Goal: Task Accomplishment & Management: Complete application form

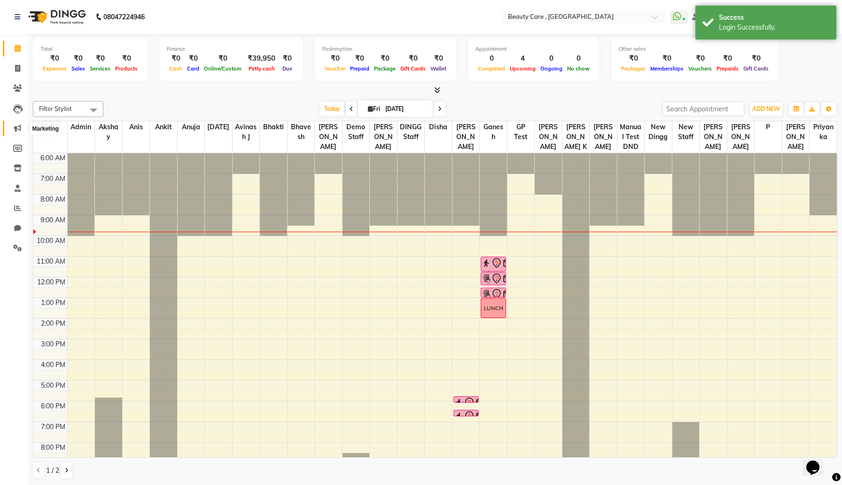
click at [16, 133] on span at bounding box center [17, 128] width 16 height 11
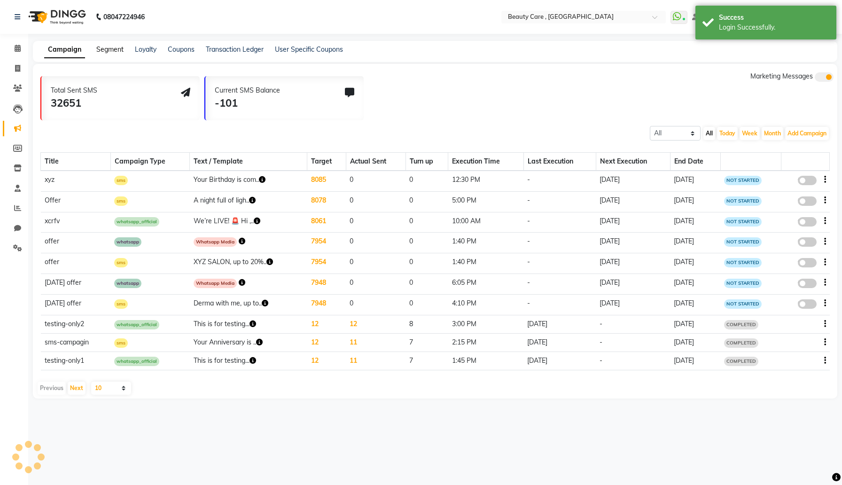
click at [116, 50] on link "Segment" at bounding box center [109, 49] width 27 height 8
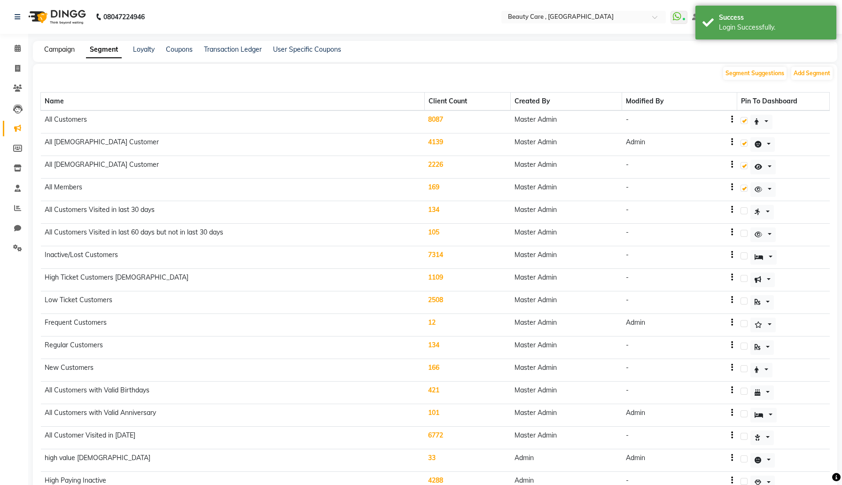
click at [59, 48] on link "Campaign" at bounding box center [59, 49] width 31 height 8
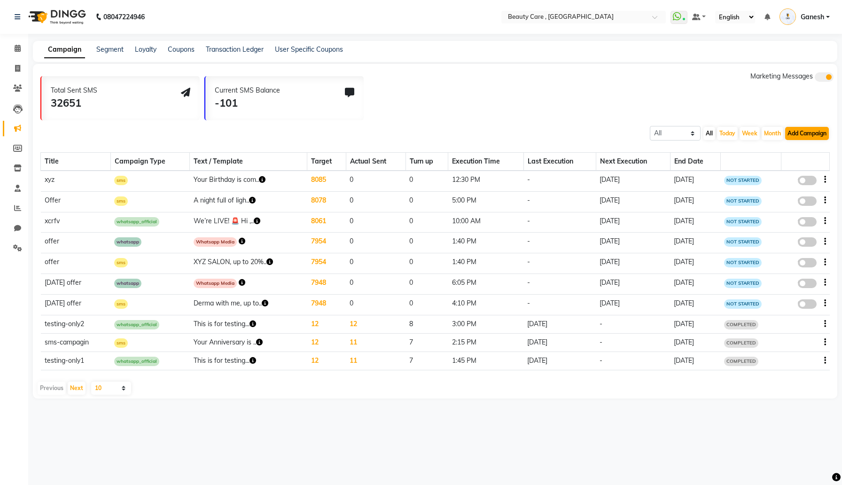
click at [808, 134] on button "Add Campaign" at bounding box center [807, 133] width 44 height 13
click at [777, 179] on div "WhatsApp (Direct)" at bounding box center [790, 177] width 95 height 14
select select "2"
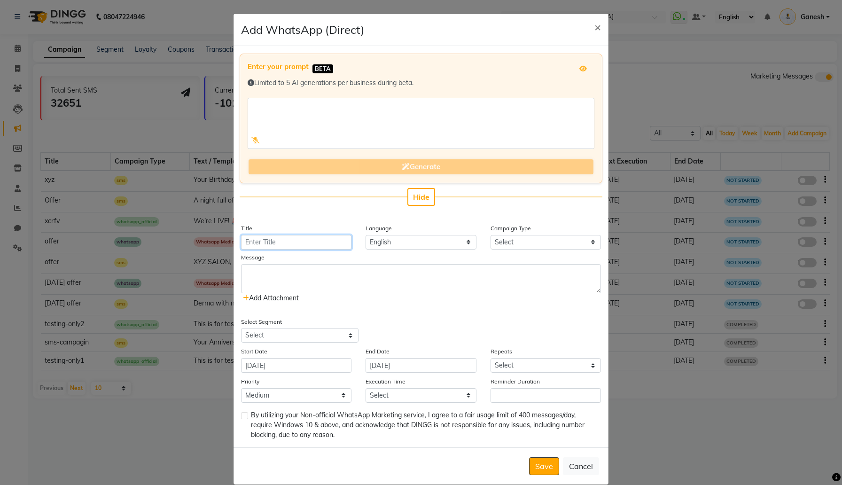
click at [320, 238] on input "Title" at bounding box center [296, 242] width 110 height 15
type input "test 01"
click at [514, 245] on select "Select Birthday Anniversary Promotional Service reminder" at bounding box center [546, 242] width 110 height 15
select select "3"
click at [491, 235] on select "Select Birthday Anniversary Promotional Service reminder" at bounding box center [546, 242] width 110 height 15
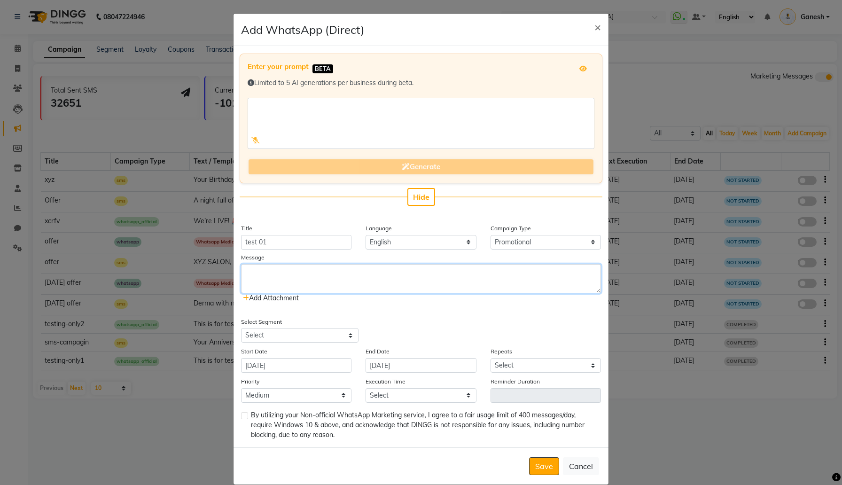
click at [388, 281] on textarea at bounding box center [421, 278] width 360 height 29
paste textarea "It’s been a while since your last visit, and we truly miss you at ABC Studio 💖.…"
type textarea "It’s been a while since your last visit, and we truly miss you at ABC Studio 💖.…"
click at [306, 336] on select "Select All Customers All Male Customer All Female Customer All Members All Cust…" at bounding box center [299, 335] width 117 height 15
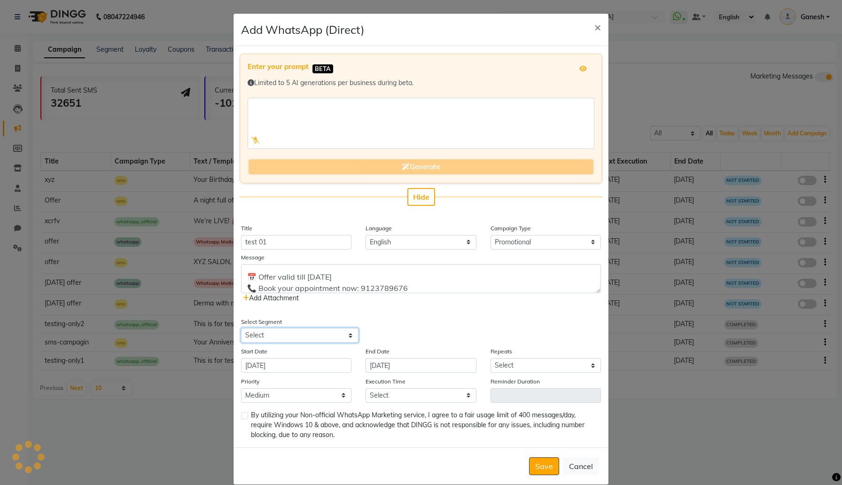
select select "2"
click at [241, 328] on select "Select All Customers All Male Customer All Female Customer All Members All Cust…" at bounding box center [299, 335] width 117 height 15
click at [389, 370] on input "03 October 2025" at bounding box center [421, 365] width 110 height 15
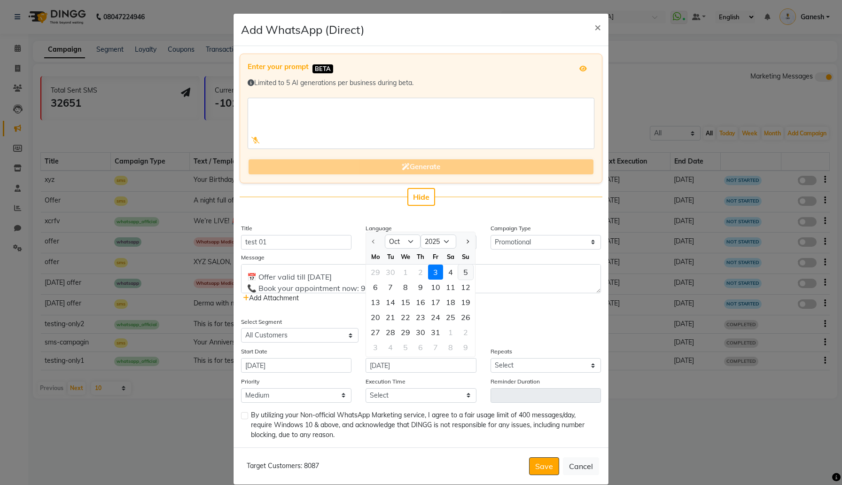
click at [463, 270] on div "5" at bounding box center [465, 272] width 15 height 15
type input "05 October 2025"
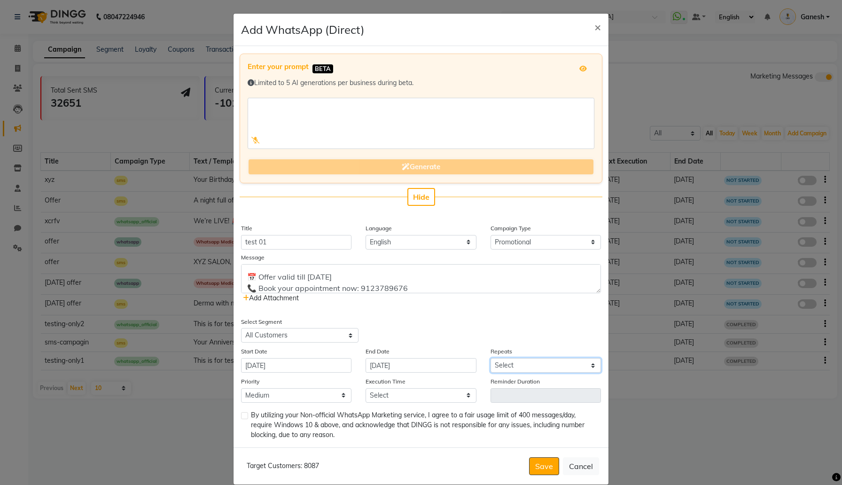
click at [517, 367] on select "Select Once Daily Alternate Day Weekly Monthly Yearly" at bounding box center [546, 365] width 110 height 15
select select "1"
click at [491, 358] on select "Select Once Daily Alternate Day Weekly Monthly Yearly" at bounding box center [546, 365] width 110 height 15
click at [449, 365] on input "05 October 2025" at bounding box center [421, 365] width 110 height 15
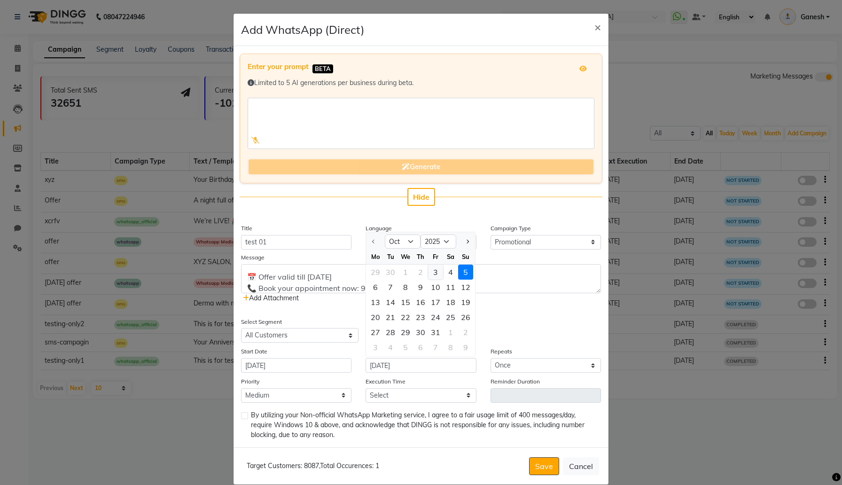
click at [437, 273] on div "3" at bounding box center [435, 272] width 15 height 15
type input "03 October 2025"
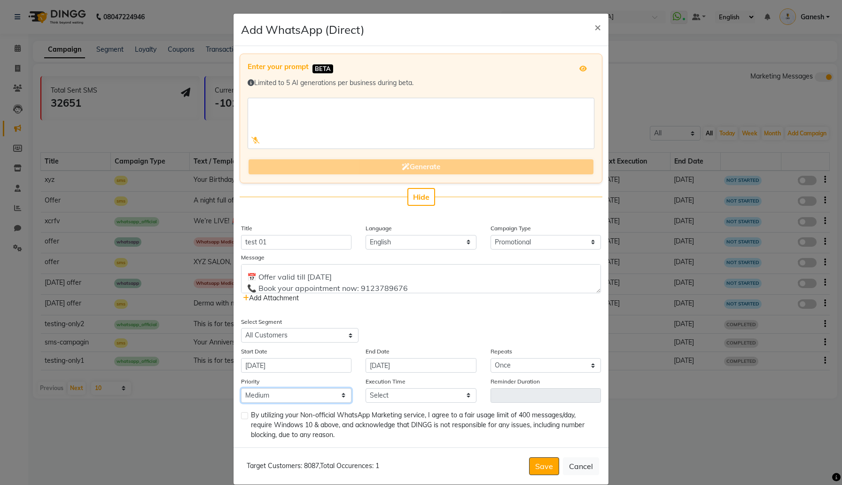
click at [324, 390] on select "Low Medium High" at bounding box center [296, 395] width 110 height 15
click at [389, 391] on select "Select 09:00 AM 09:05 AM 09:10 AM 09:15 AM 09:20 AM 09:25 AM 09:30 AM 09:35 AM …" at bounding box center [421, 395] width 110 height 15
click at [428, 397] on select "Select 09:00 AM 09:05 AM 09:10 AM 09:15 AM 09:20 AM 09:25 AM 09:30 AM 09:35 AM …" at bounding box center [421, 395] width 110 height 15
select select "595"
click at [366, 388] on select "Select 09:00 AM 09:05 AM 09:10 AM 09:15 AM 09:20 AM 09:25 AM 09:30 AM 09:35 AM …" at bounding box center [421, 395] width 110 height 15
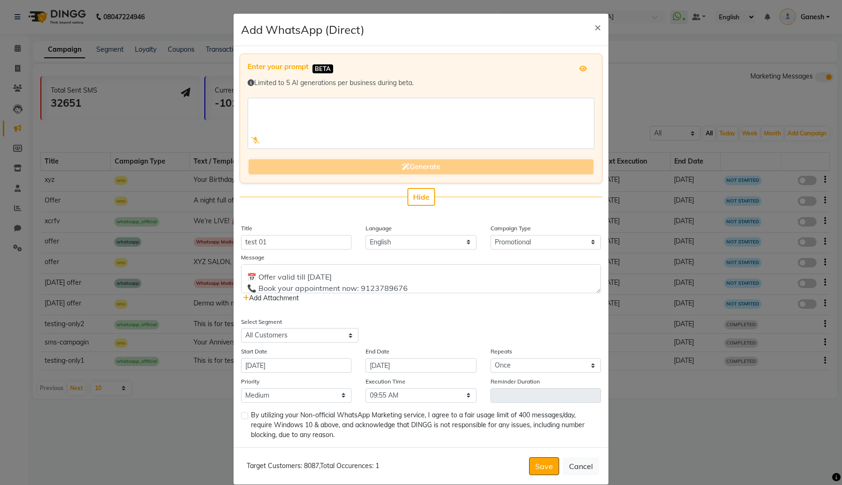
click at [244, 418] on label at bounding box center [244, 415] width 7 height 7
click at [244, 418] on input "checkbox" at bounding box center [244, 416] width 6 height 6
checkbox input "true"
click at [542, 466] on button "Save" at bounding box center [544, 466] width 30 height 18
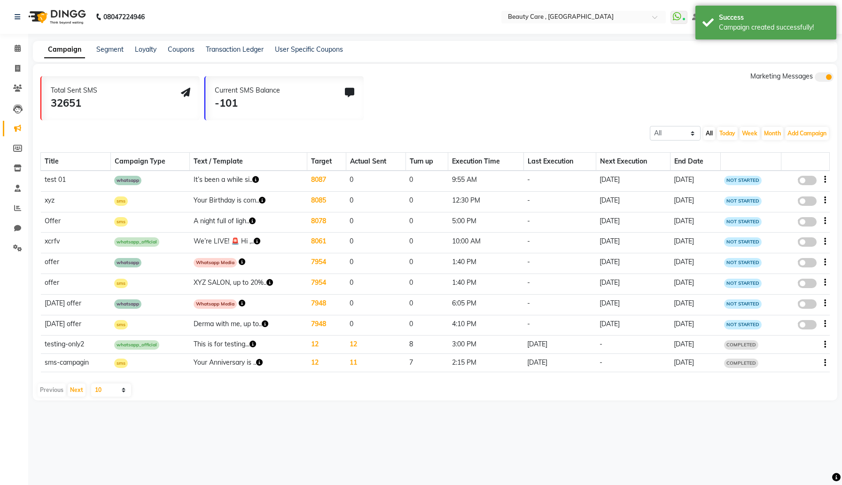
click at [252, 181] on icon "button" at bounding box center [255, 179] width 7 height 7
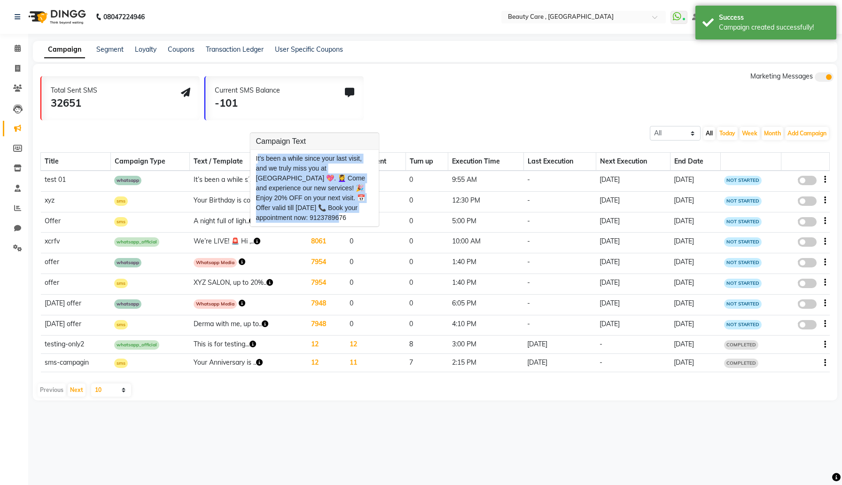
drag, startPoint x: 257, startPoint y: 159, endPoint x: 326, endPoint y: 214, distance: 88.6
click at [326, 214] on div "It’s been a while since your last visit, and we truly miss you at ABC Studio 💖.…" at bounding box center [314, 188] width 117 height 69
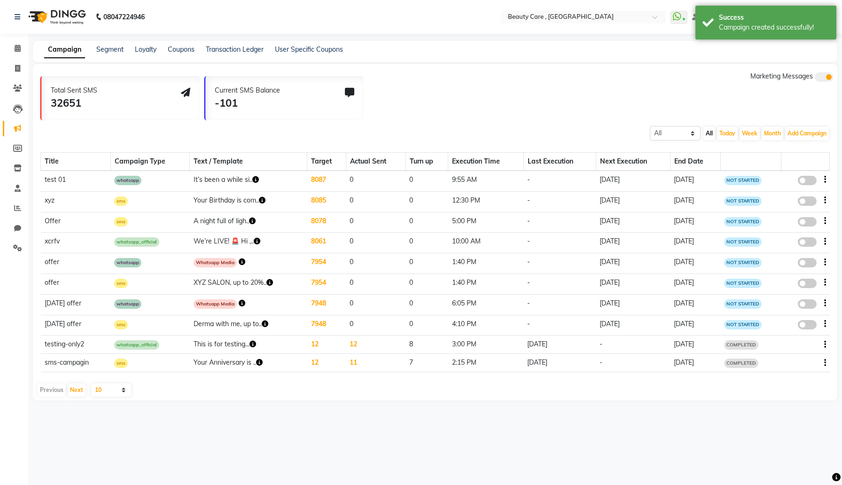
click at [252, 180] on icon "button" at bounding box center [255, 179] width 7 height 7
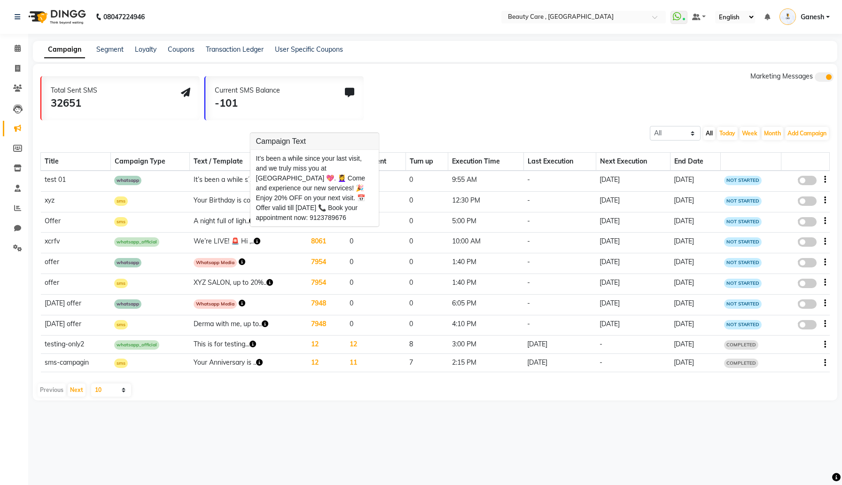
click at [433, 130] on div "All Scheduled Completed All Today Week Month Add Campaign SMS Campaign Email Ca…" at bounding box center [435, 132] width 804 height 17
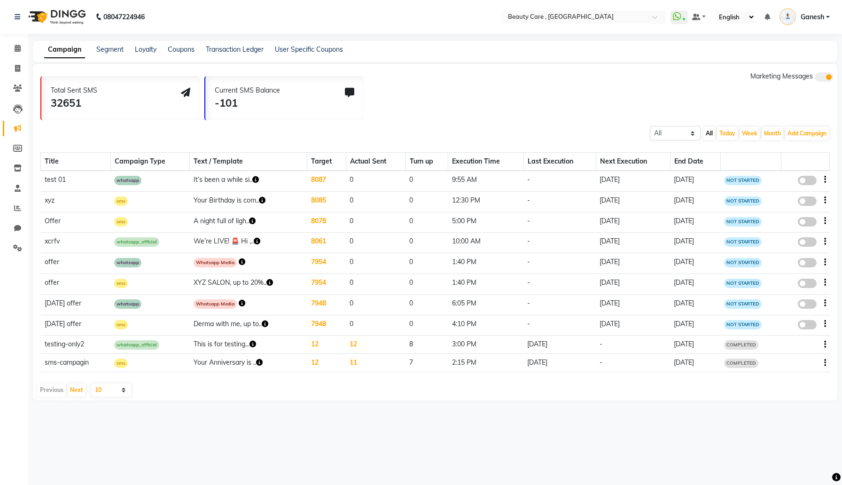
click at [239, 264] on icon "button" at bounding box center [242, 261] width 7 height 7
click at [523, 252] on td "-" at bounding box center [559, 243] width 72 height 21
click at [826, 264] on td "false" at bounding box center [805, 263] width 48 height 21
click at [825, 263] on icon "button" at bounding box center [825, 262] width 2 height 0
click at [800, 258] on div "Edit" at bounding box center [799, 256] width 29 height 12
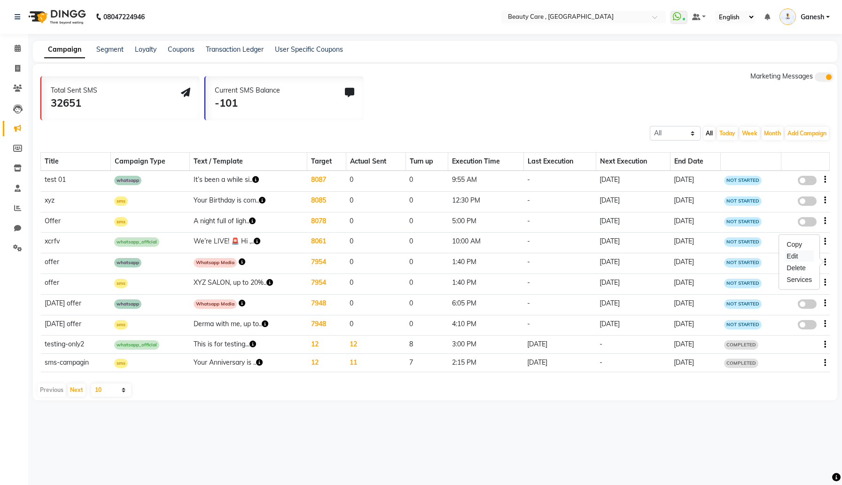
select select "3"
select select "2"
select select "1"
select select "2"
select select "820"
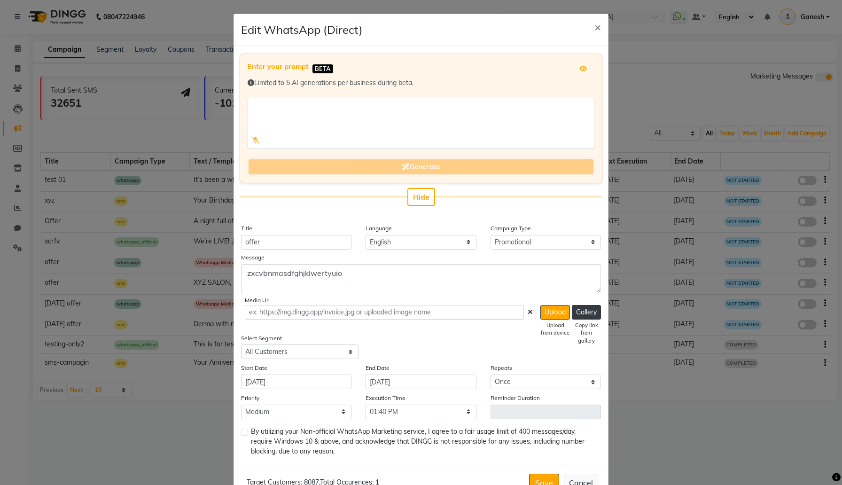
scroll to position [30, 0]
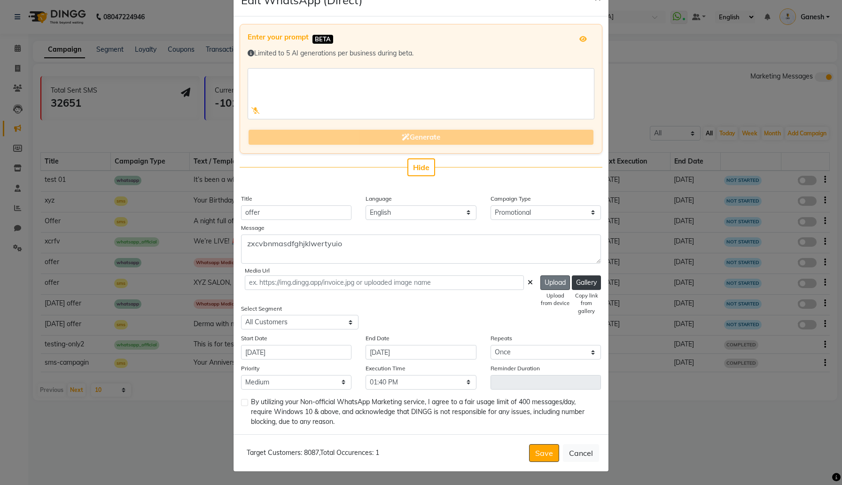
click at [554, 284] on button "Upload" at bounding box center [555, 282] width 30 height 15
click at [582, 282] on button "Gallery" at bounding box center [586, 282] width 29 height 15
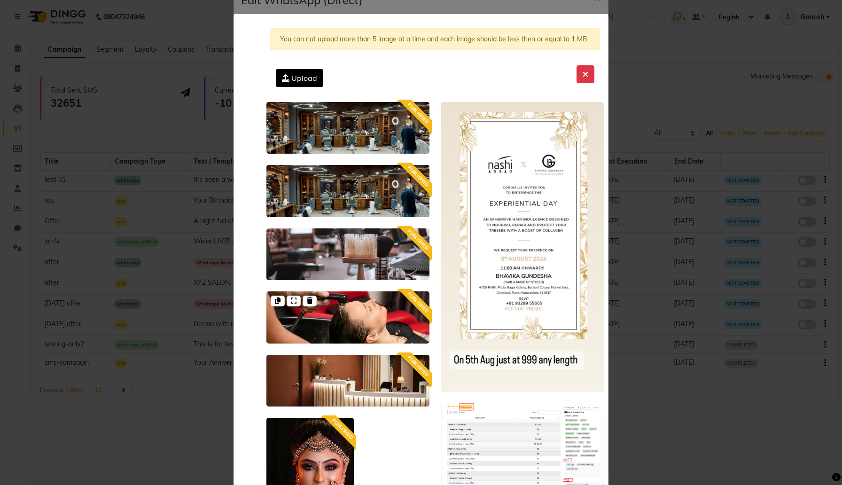
click at [352, 310] on img at bounding box center [347, 317] width 163 height 52
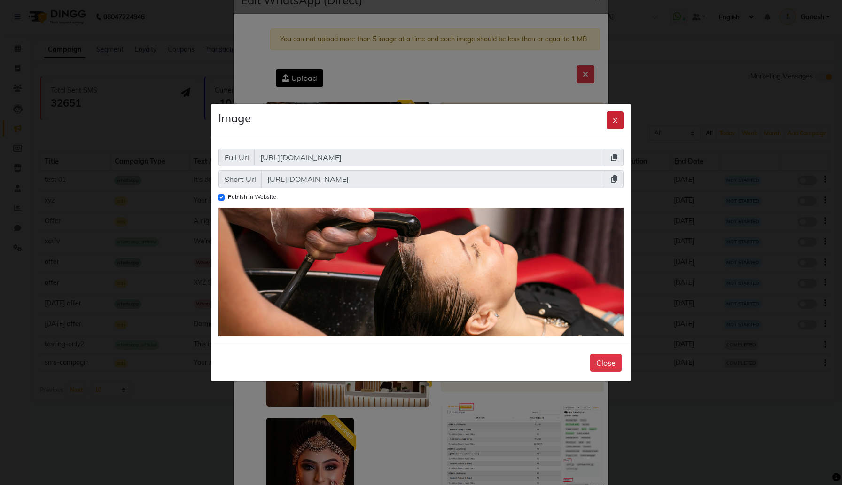
click at [613, 119] on button "X" at bounding box center [615, 120] width 17 height 18
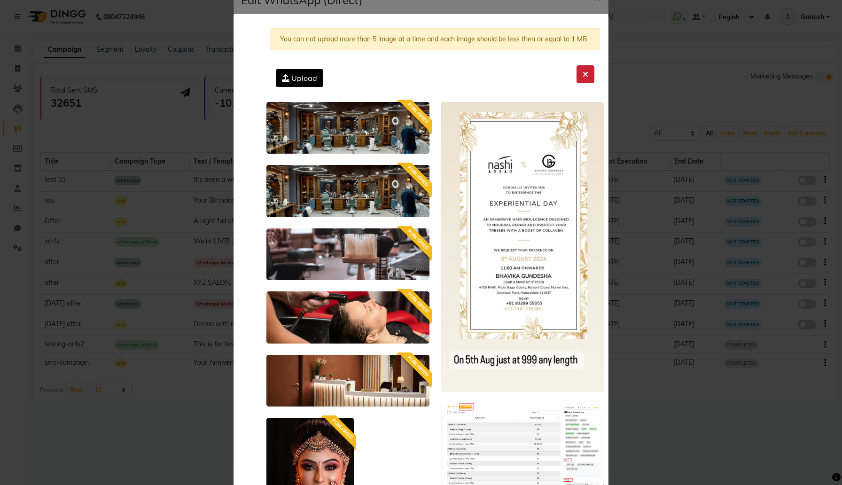
click at [588, 75] on icon at bounding box center [586, 74] width 6 height 8
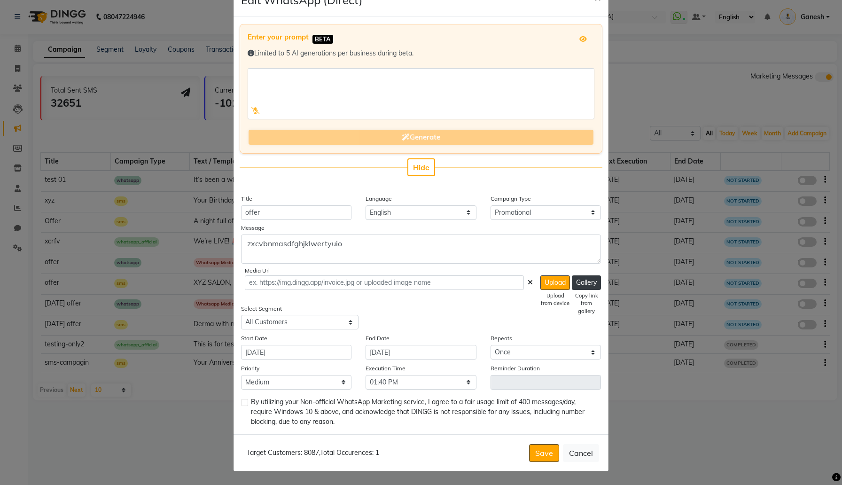
click at [528, 281] on icon at bounding box center [530, 282] width 5 height 7
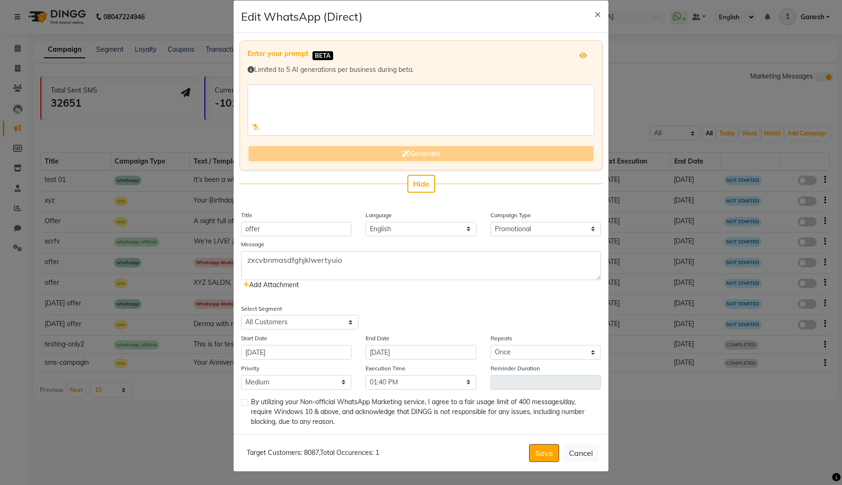
click at [262, 284] on span "Add Attachment" at bounding box center [271, 285] width 56 height 8
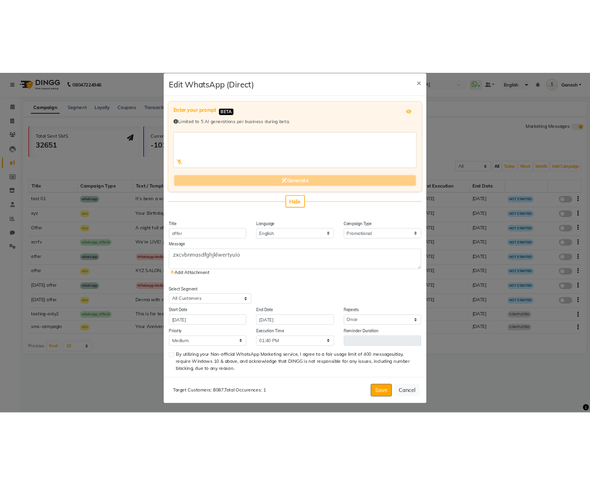
scroll to position [30, 0]
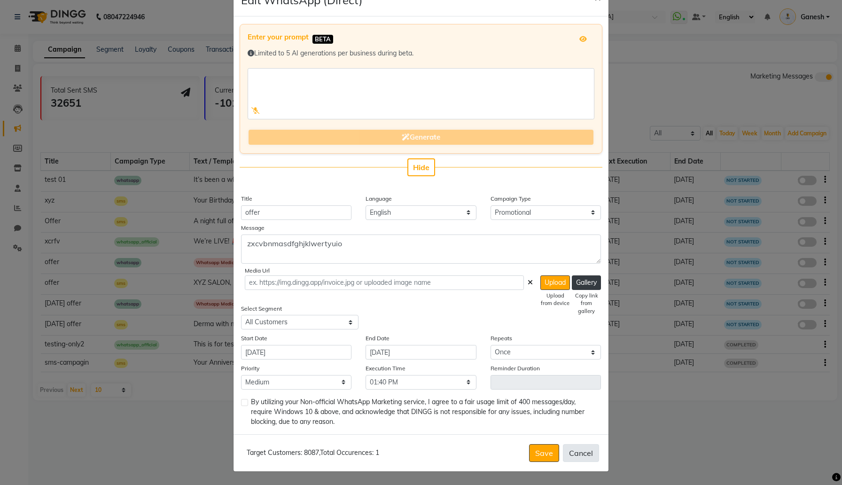
click at [581, 450] on button "Cancel" at bounding box center [581, 453] width 36 height 18
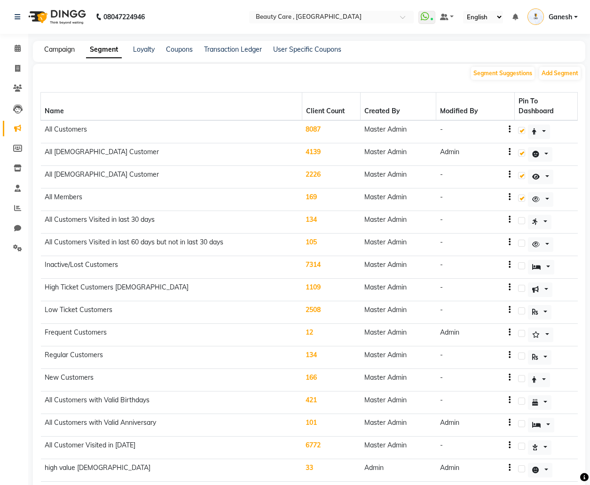
click at [58, 49] on link "Campaign" at bounding box center [59, 49] width 31 height 8
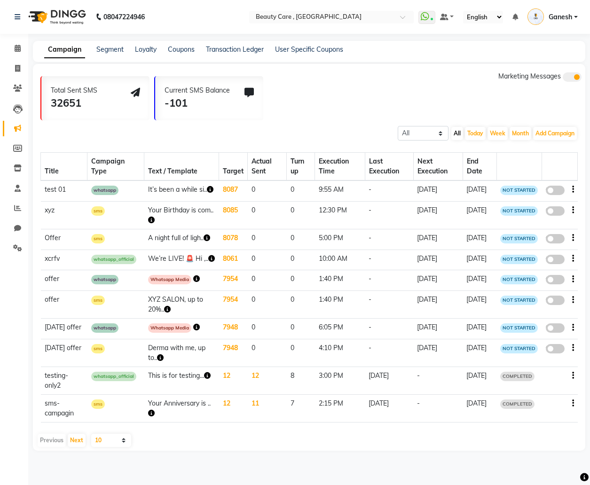
scroll to position [16, 0]
click at [193, 282] on icon "button" at bounding box center [196, 278] width 7 height 7
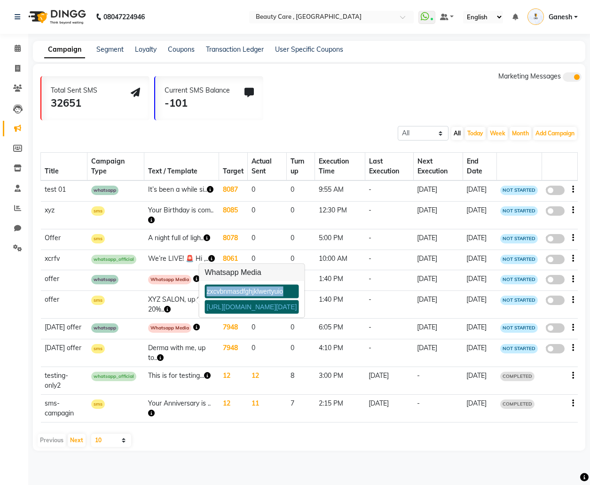
drag, startPoint x: 207, startPoint y: 274, endPoint x: 300, endPoint y: 274, distance: 92.6
click at [299, 285] on div "zxcvbnmasdfghjklwertyuio" at bounding box center [252, 292] width 94 height 14
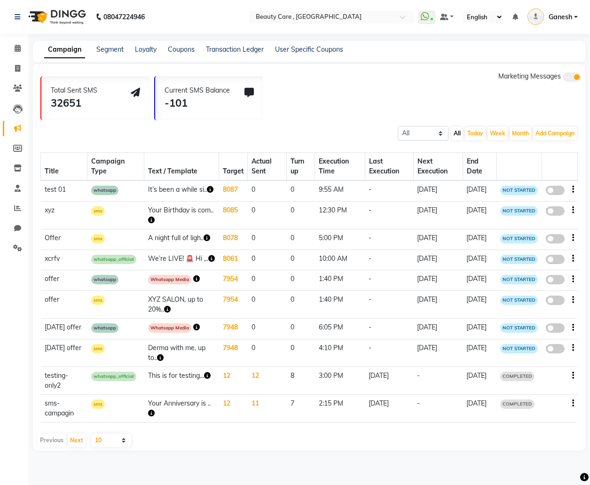
click at [193, 330] on icon "button" at bounding box center [196, 327] width 7 height 7
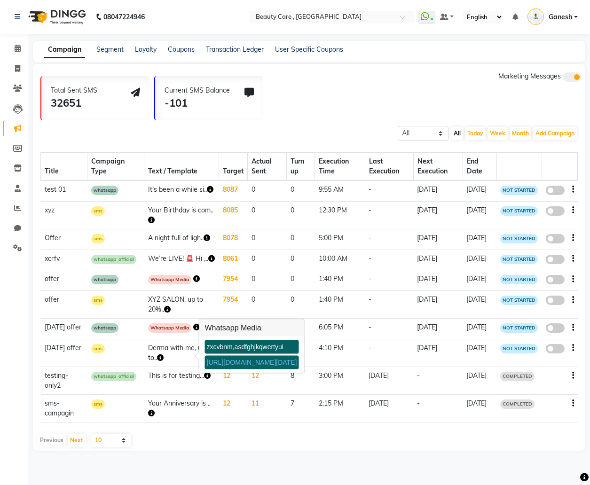
click at [167, 447] on div "Previous Next 10 20 50 100" at bounding box center [309, 440] width 545 height 13
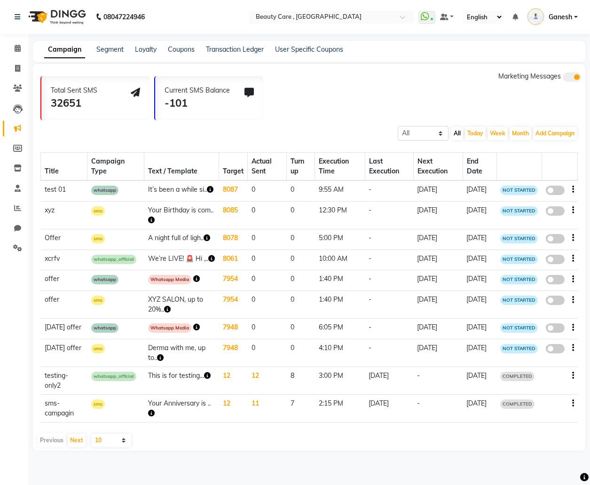
click at [193, 330] on icon "button" at bounding box center [196, 327] width 7 height 7
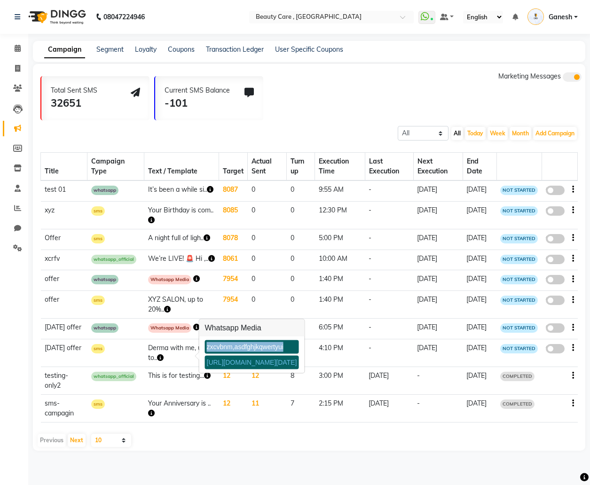
drag, startPoint x: 207, startPoint y: 331, endPoint x: 307, endPoint y: 332, distance: 100.1
click at [299, 340] on div "zxcvbnm,asdfghjkqwertyui" at bounding box center [252, 347] width 94 height 14
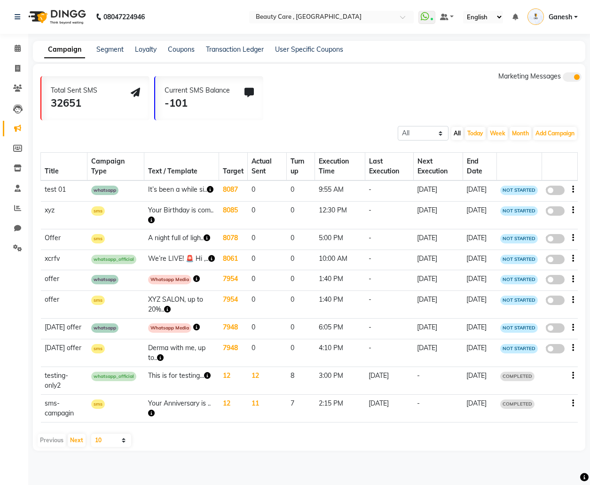
copy div "zxcvbnm,asdfghjkqwertyui"
click at [193, 330] on icon "button" at bounding box center [196, 327] width 7 height 7
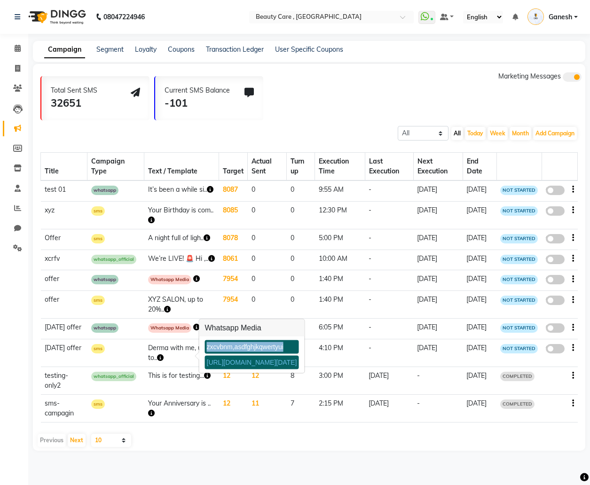
copy div "zxcvbnm,asdfghjkqwertyui"
drag, startPoint x: 208, startPoint y: 330, endPoint x: 320, endPoint y: 329, distance: 111.8
click at [299, 340] on div "zxcvbnm,asdfghjkqwertyui" at bounding box center [252, 347] width 94 height 14
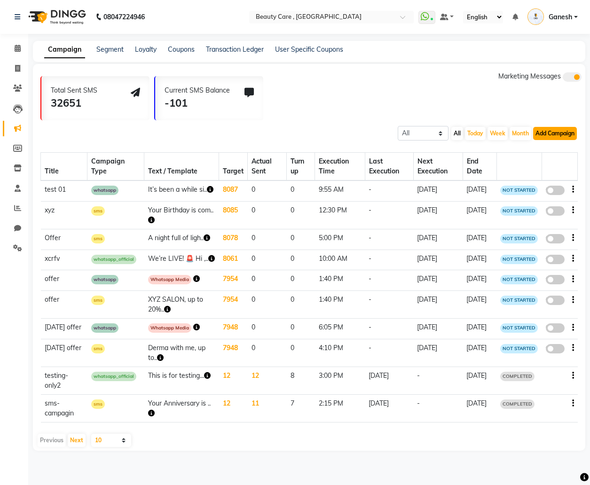
click at [547, 127] on button "Add Campaign" at bounding box center [555, 133] width 44 height 13
click at [550, 170] on div "WhatsApp (Direct)" at bounding box center [538, 177] width 95 height 14
select select "2"
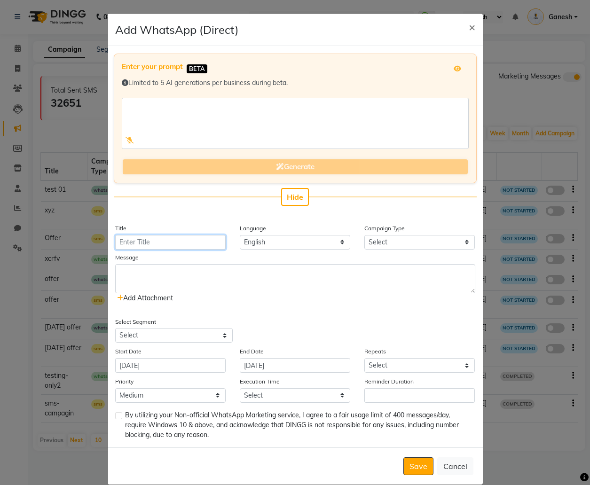
click at [193, 244] on input "Title" at bounding box center [170, 242] width 110 height 15
type input "test 02"
click at [235, 282] on textarea at bounding box center [295, 278] width 360 height 29
paste textarea "zxcvbnm,asdfghjkqwertyui"
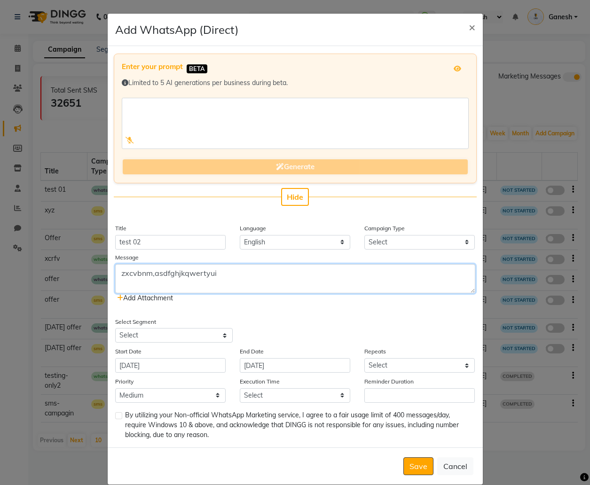
type textarea "zxcvbnm,asdfghjkqwertyui"
click at [121, 298] on icon at bounding box center [120, 298] width 6 height 7
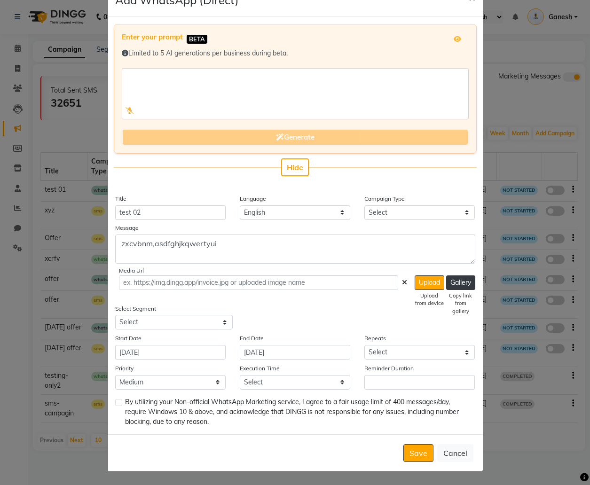
scroll to position [29, 0]
click at [210, 327] on select "Select All Customers All Male Customer All Female Customer All Members All Cust…" at bounding box center [173, 322] width 117 height 15
select select "2"
click at [115, 315] on select "Select All Customers All Male Customer All Female Customer All Members All Cust…" at bounding box center [173, 322] width 117 height 15
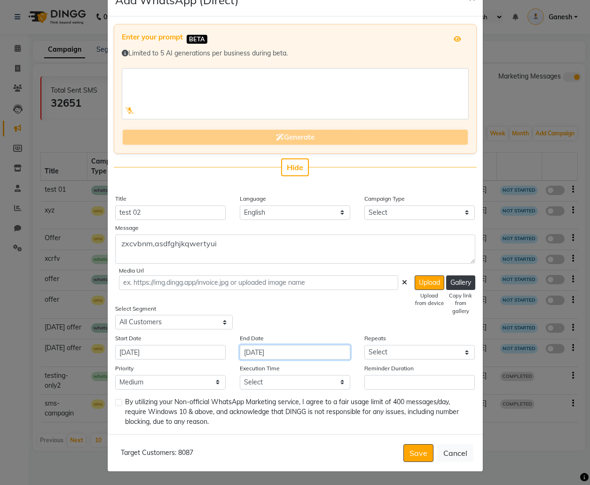
click at [299, 354] on input "03 October 2025" at bounding box center [295, 352] width 110 height 15
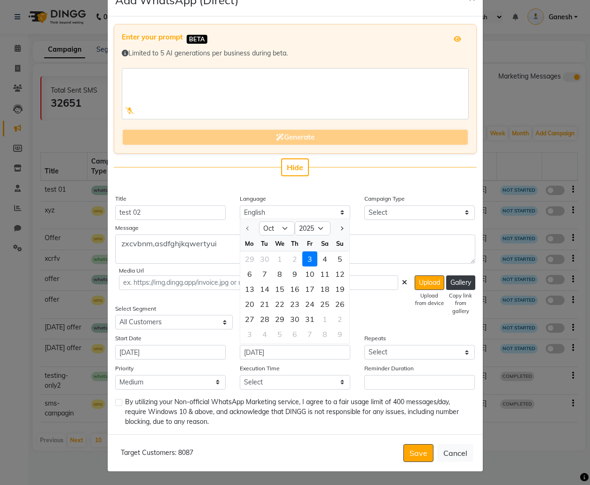
click at [416, 328] on div "Select Segment Select All Customers All Male Customer All Female Customer All M…" at bounding box center [295, 317] width 374 height 26
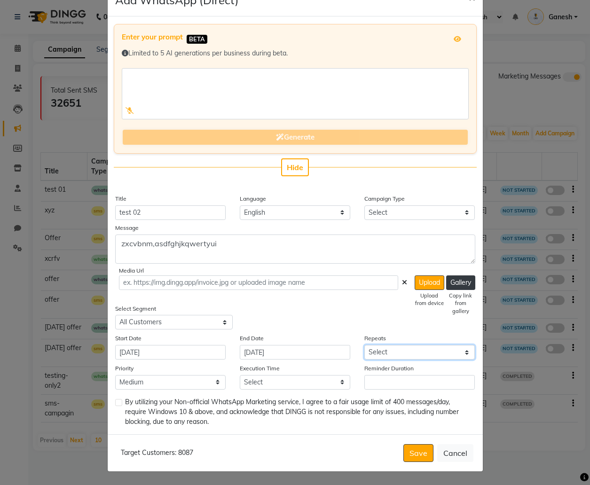
click at [402, 357] on select "Select Once Daily Alternate Day Weekly Monthly Yearly" at bounding box center [419, 352] width 110 height 15
select select "1"
click at [364, 345] on select "Select Once Daily Alternate Day Weekly Monthly Yearly" at bounding box center [419, 352] width 110 height 15
click at [203, 387] on select "Low Medium High" at bounding box center [170, 382] width 110 height 15
click at [277, 384] on select "Select 09:00 AM 09:05 AM 09:10 AM 09:15 AM 09:20 AM 09:25 AM 09:30 AM 09:35 AM …" at bounding box center [295, 382] width 110 height 15
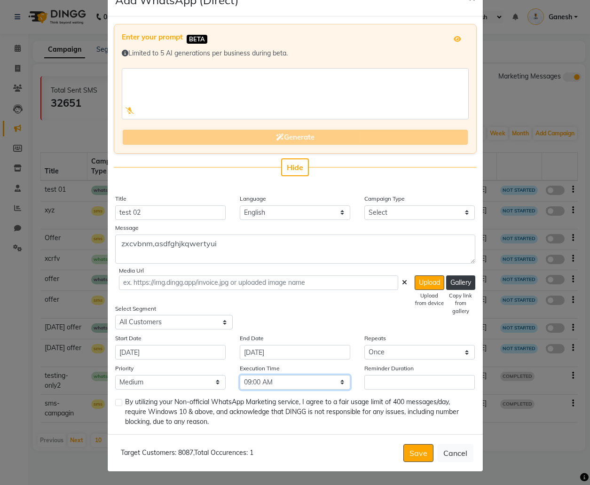
click at [240, 375] on select "Select 09:00 AM 09:05 AM 09:10 AM 09:15 AM 09:20 AM 09:25 AM 09:30 AM 09:35 AM …" at bounding box center [295, 382] width 110 height 15
click at [278, 380] on select "Select 09:00 AM 09:05 AM 09:10 AM 09:15 AM 09:20 AM 09:25 AM 09:30 AM 09:35 AM …" at bounding box center [295, 382] width 110 height 15
select select "600"
click at [240, 375] on select "Select 09:00 AM 09:05 AM 09:10 AM 09:15 AM 09:20 AM 09:25 AM 09:30 AM 09:35 AM …" at bounding box center [295, 382] width 110 height 15
click at [120, 404] on label at bounding box center [118, 402] width 7 height 7
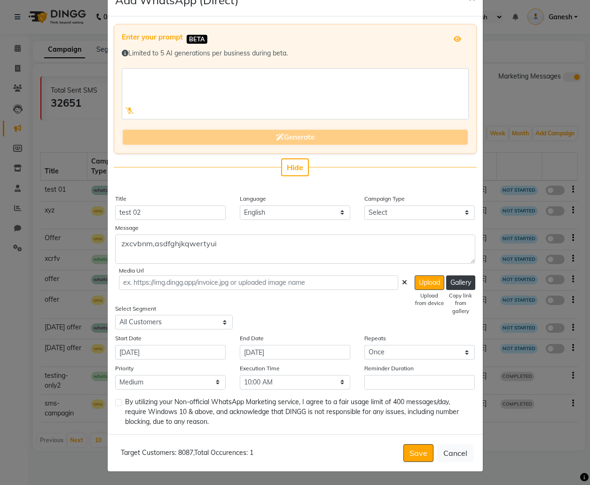
click at [120, 404] on input "checkbox" at bounding box center [118, 403] width 6 height 6
checkbox input "true"
click at [429, 445] on button "Save" at bounding box center [418, 453] width 30 height 18
click at [412, 388] on input "Reminder Duration" at bounding box center [419, 382] width 110 height 15
type input "10"
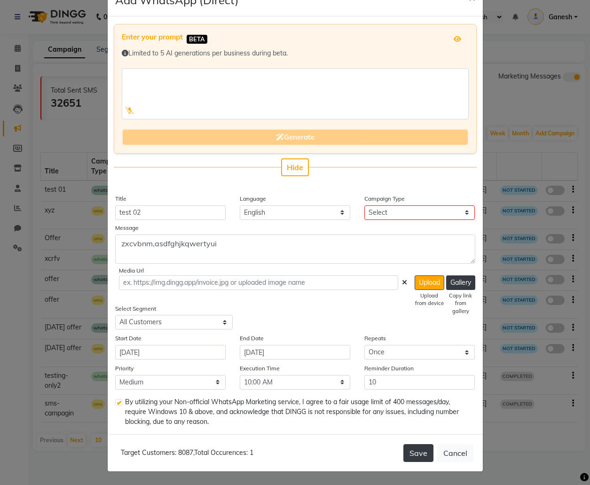
click at [424, 451] on button "Save" at bounding box center [418, 453] width 30 height 18
click at [389, 215] on select "Select Birthday Anniversary Promotional Service reminder" at bounding box center [419, 212] width 110 height 15
select select "3"
click at [364, 205] on select "Select Birthday Anniversary Promotional Service reminder" at bounding box center [419, 212] width 110 height 15
select select
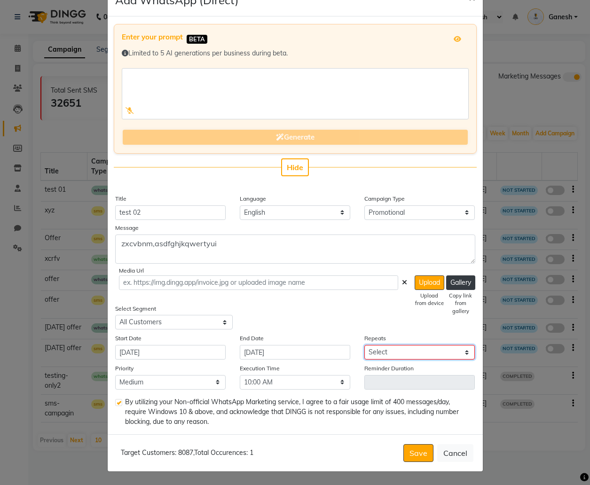
click at [406, 346] on select "Select Once Daily Alternate Day Weekly Monthly Yearly" at bounding box center [419, 352] width 110 height 15
select select "1"
click at [364, 345] on select "Select Once Daily Alternate Day Weekly Monthly Yearly" at bounding box center [419, 352] width 110 height 15
click at [418, 454] on button "Save" at bounding box center [418, 453] width 30 height 18
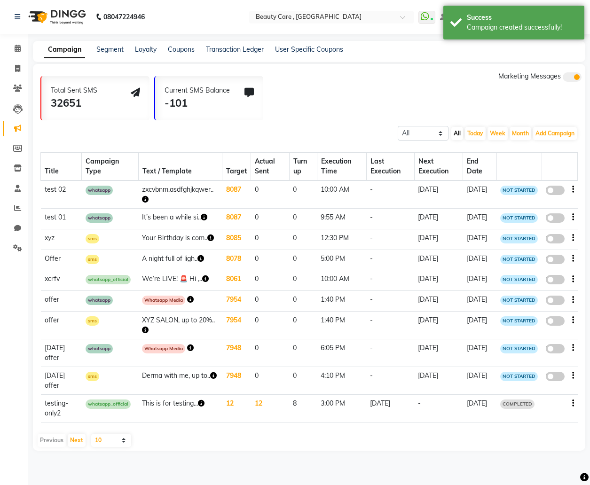
click at [142, 196] on icon "button" at bounding box center [145, 199] width 7 height 7
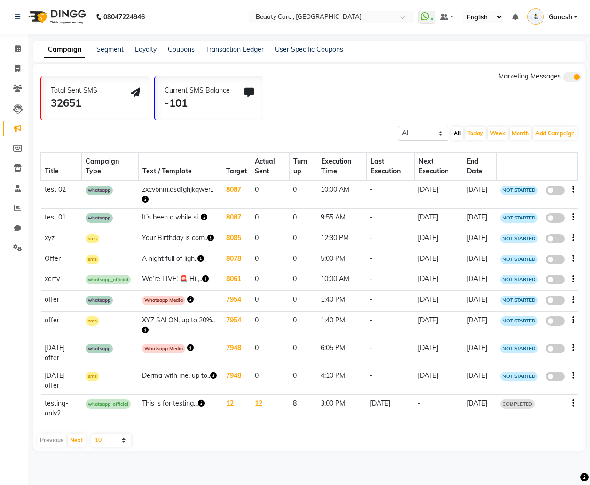
click at [187, 303] on icon "button" at bounding box center [190, 299] width 7 height 7
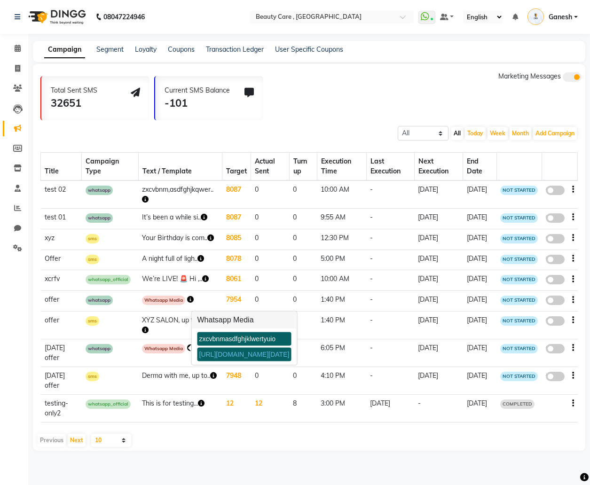
click at [219, 359] on div "[URL][DOMAIN_NAME][DATE]" at bounding box center [244, 355] width 94 height 14
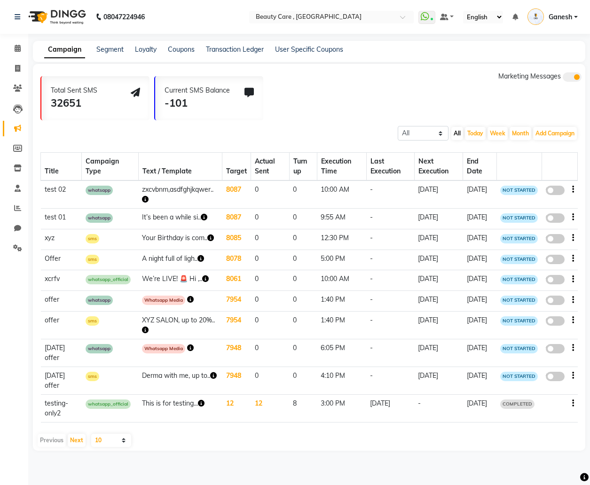
click at [187, 303] on icon "button" at bounding box center [190, 299] width 7 height 7
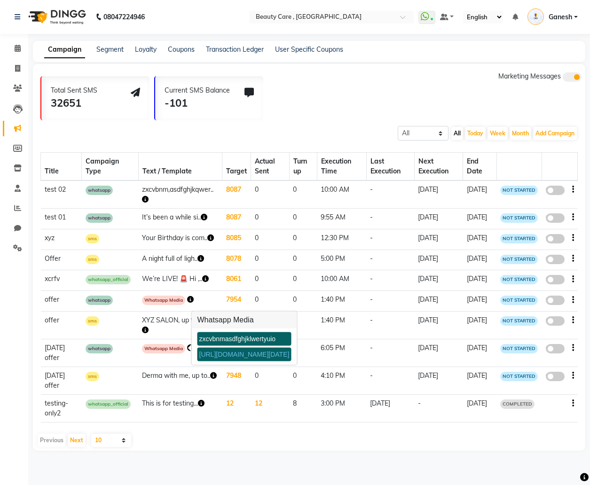
click at [221, 351] on link "[URL][DOMAIN_NAME][DATE]" at bounding box center [244, 355] width 90 height 8
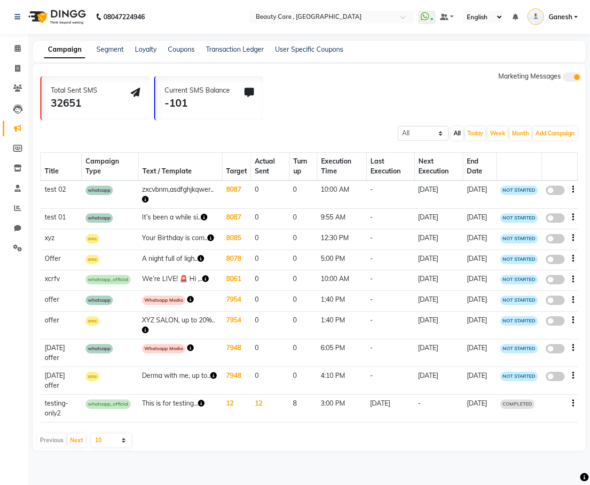
click at [187, 351] on icon "button" at bounding box center [190, 347] width 7 height 7
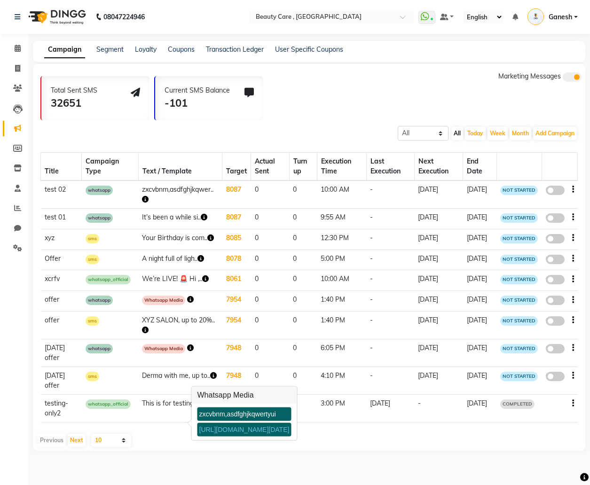
click at [226, 433] on link "https://img.dingg.app/the_stylo_hadapsar/images/WhatsApp_Image_2025-09-12_at_4.…" at bounding box center [244, 430] width 90 height 8
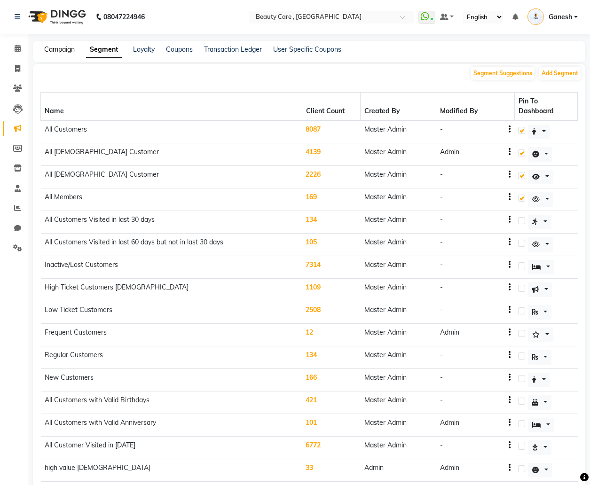
click at [57, 49] on link "Campaign" at bounding box center [59, 49] width 31 height 8
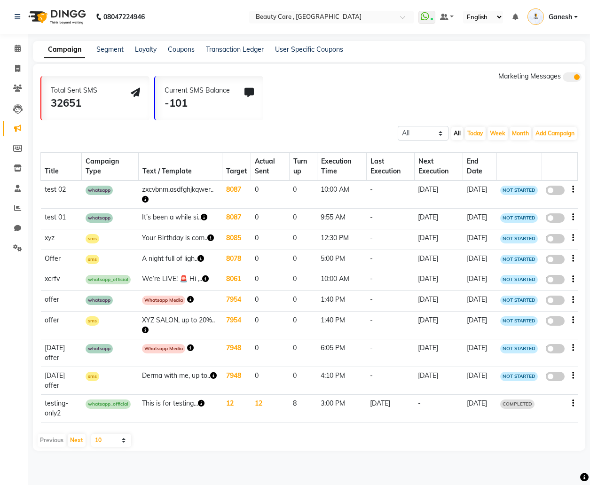
click at [202, 282] on icon "button" at bounding box center [205, 278] width 7 height 7
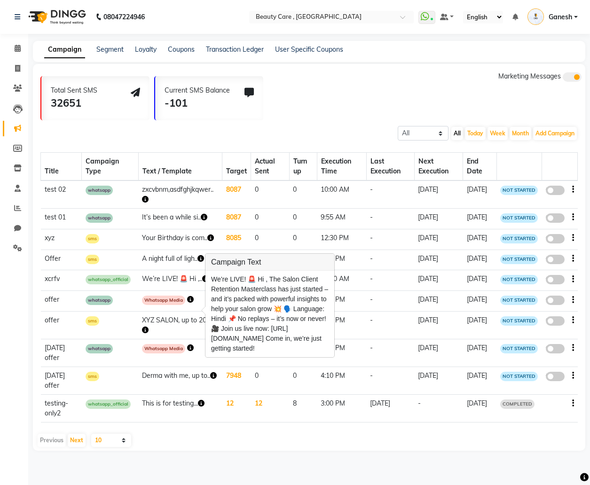
click at [166, 270] on td "A night full of ligh.." at bounding box center [180, 260] width 84 height 21
